Goal: Find specific page/section: Find specific page/section

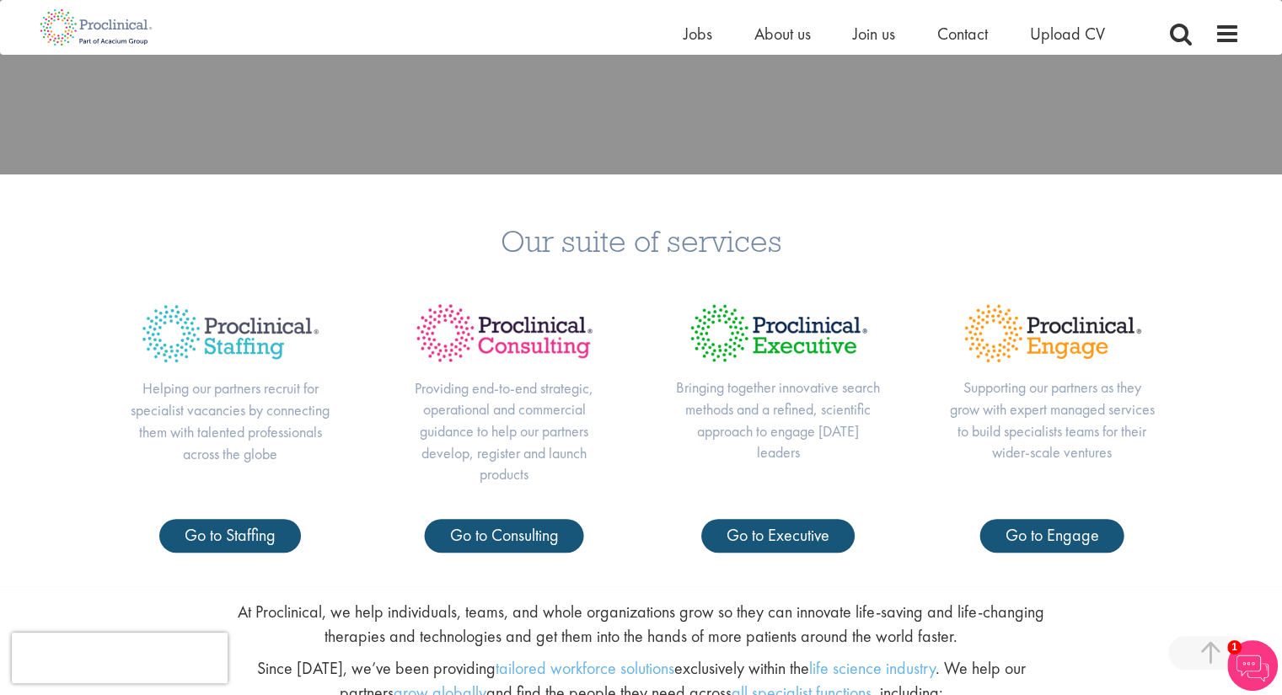
scroll to position [590, 0]
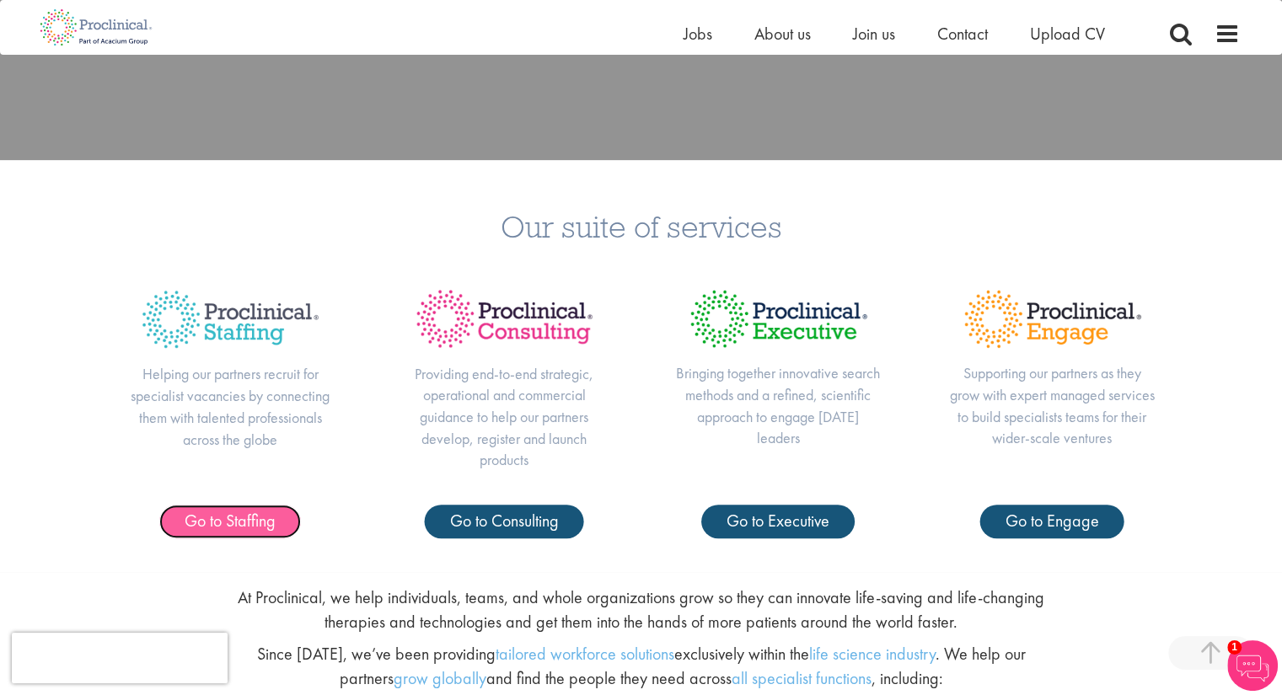
click at [246, 527] on span "Go to Staffing" at bounding box center [230, 521] width 91 height 22
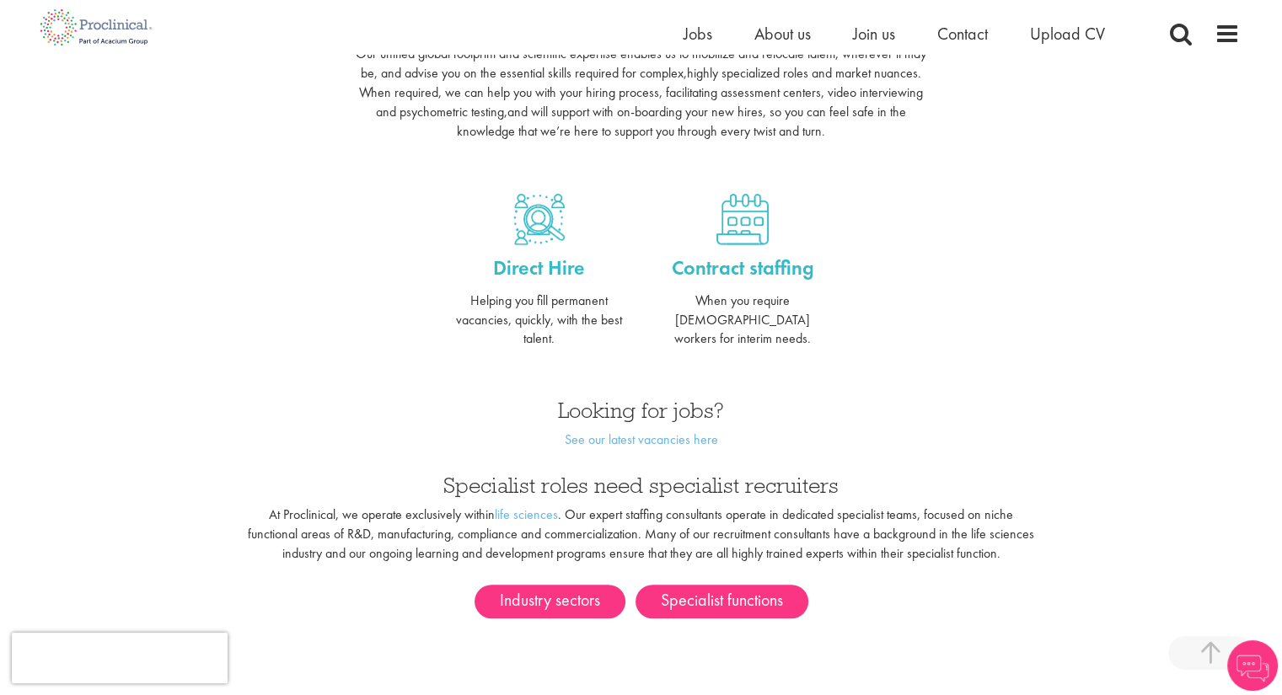
scroll to position [759, 0]
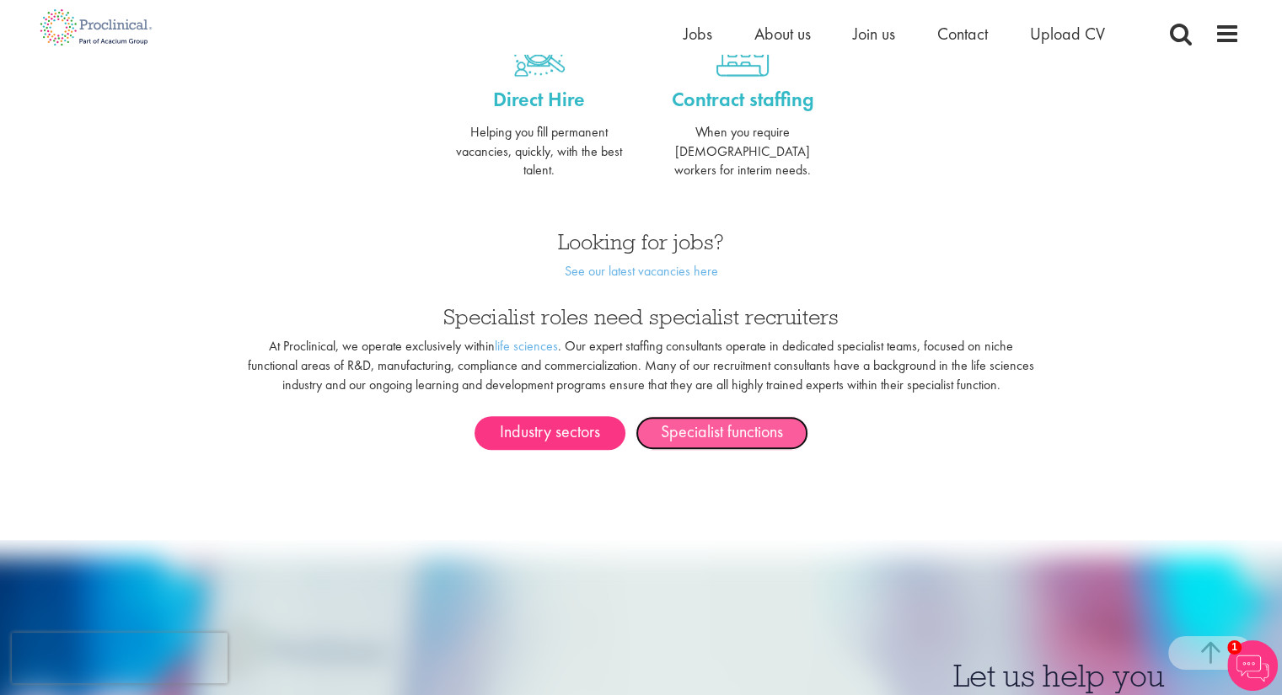
click at [719, 416] on link "Specialist functions" at bounding box center [721, 433] width 173 height 34
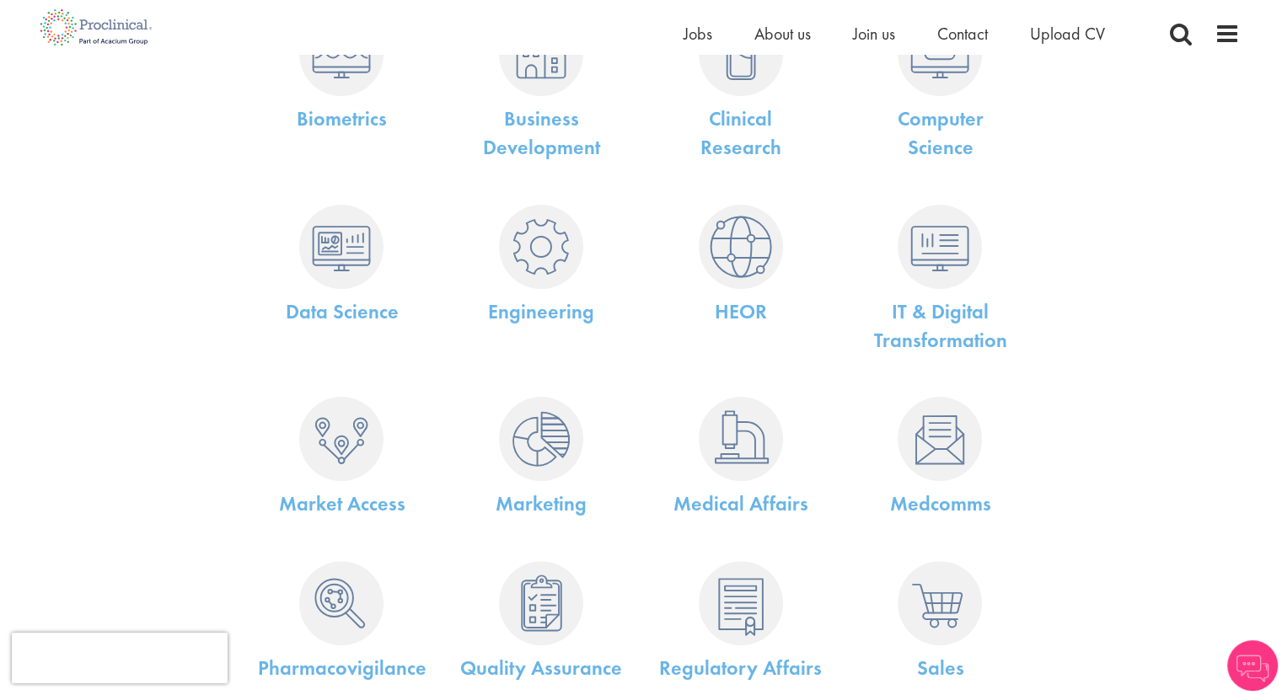
scroll to position [421, 0]
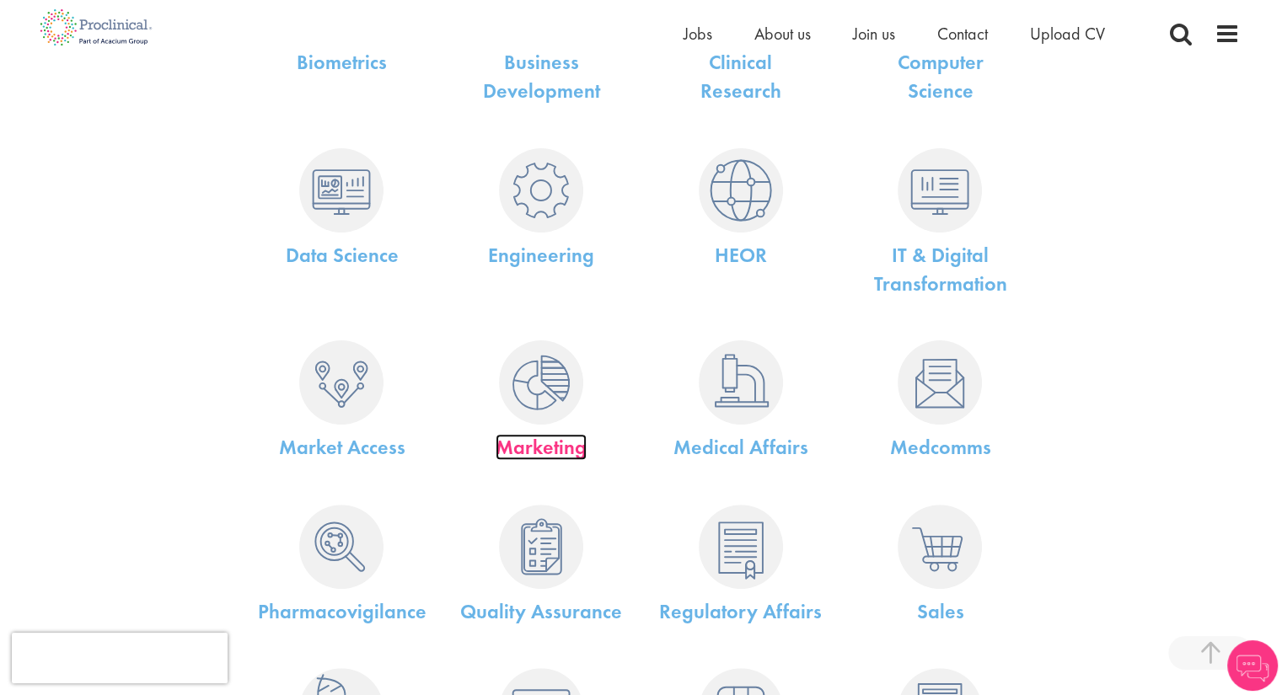
click at [552, 444] on link "Marketing" at bounding box center [541, 447] width 91 height 26
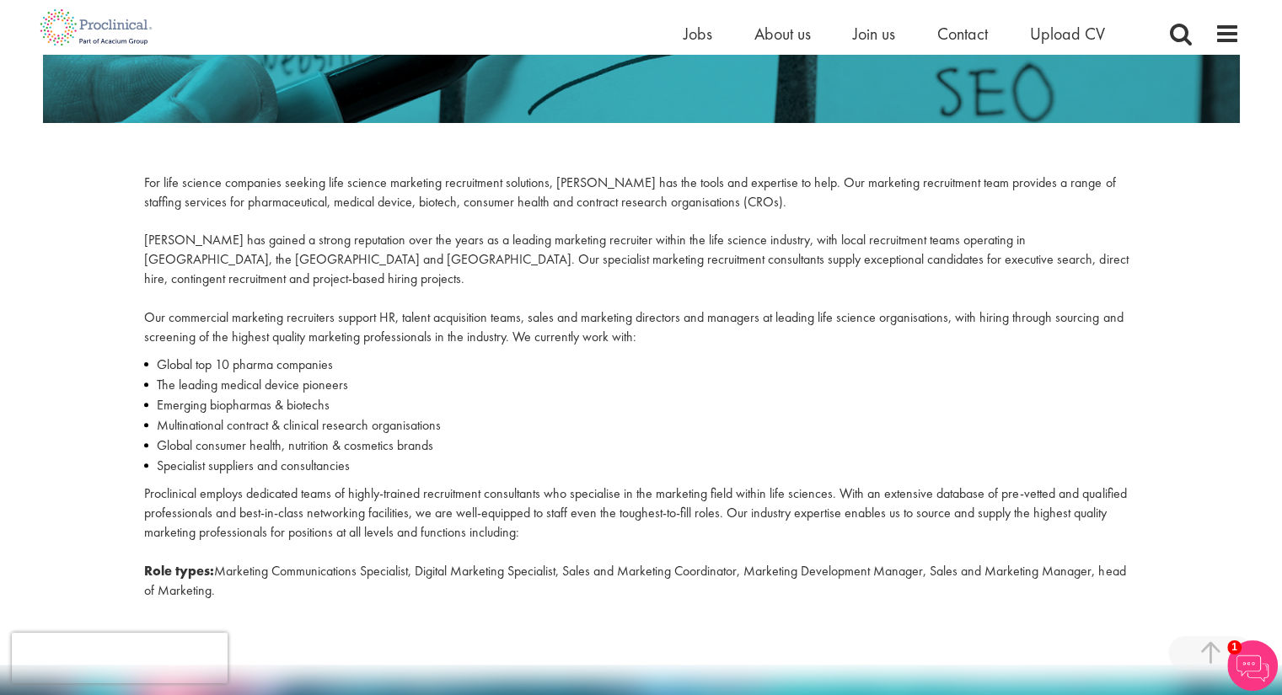
scroll to position [421, 0]
